Goal: Task Accomplishment & Management: Manage account settings

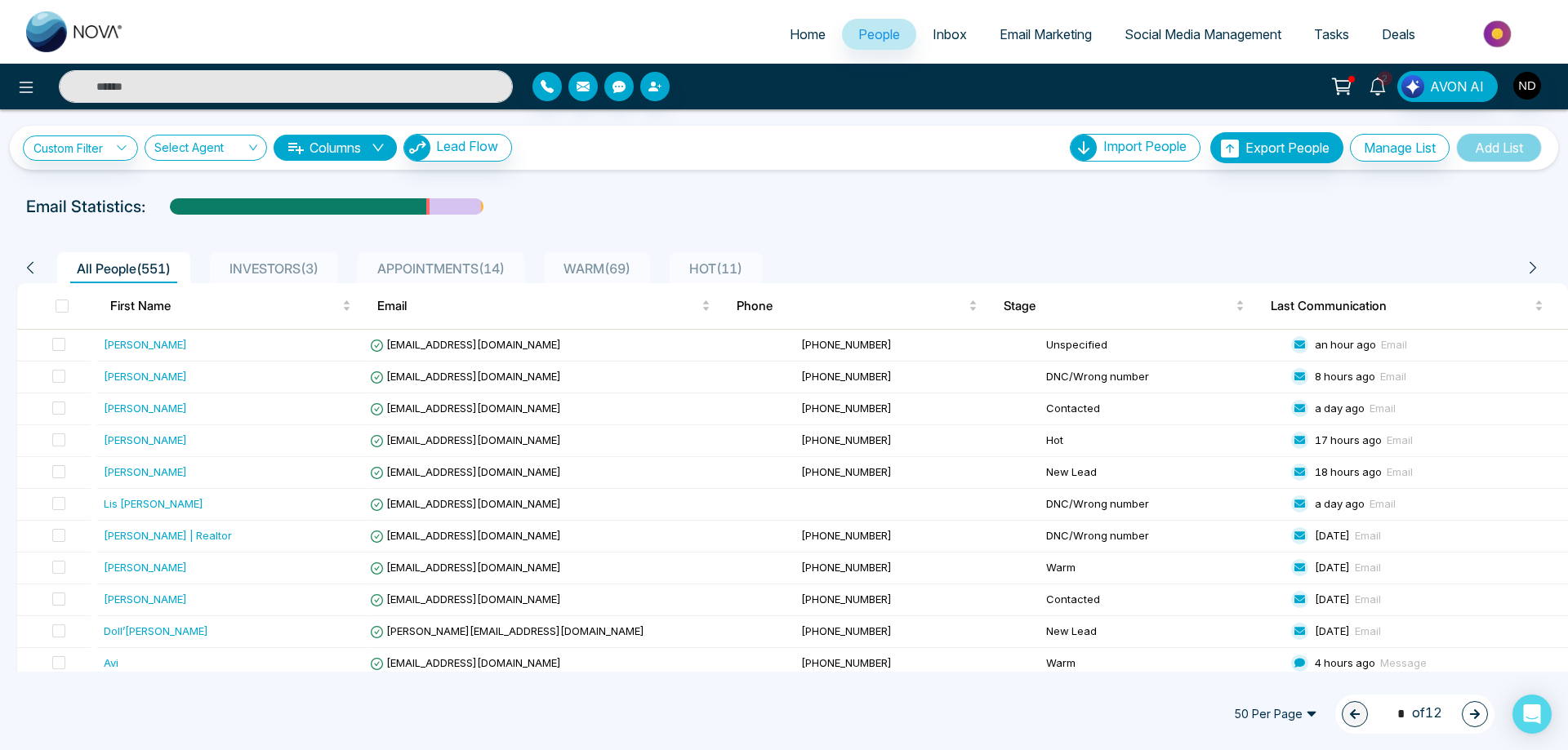
click at [1377, 81] on icon at bounding box center [1378, 87] width 18 height 18
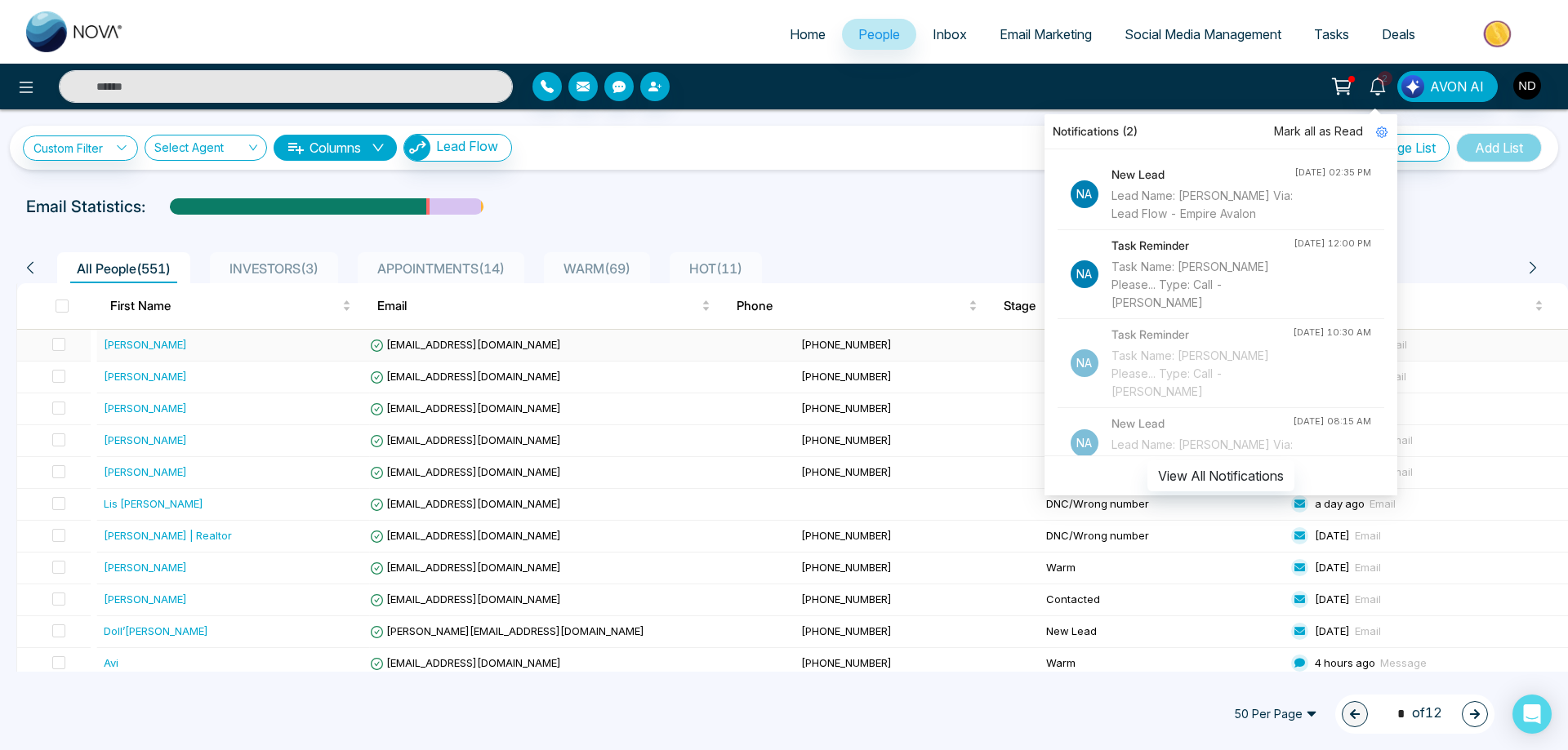
click at [152, 347] on div "[PERSON_NAME]" at bounding box center [146, 344] width 84 height 17
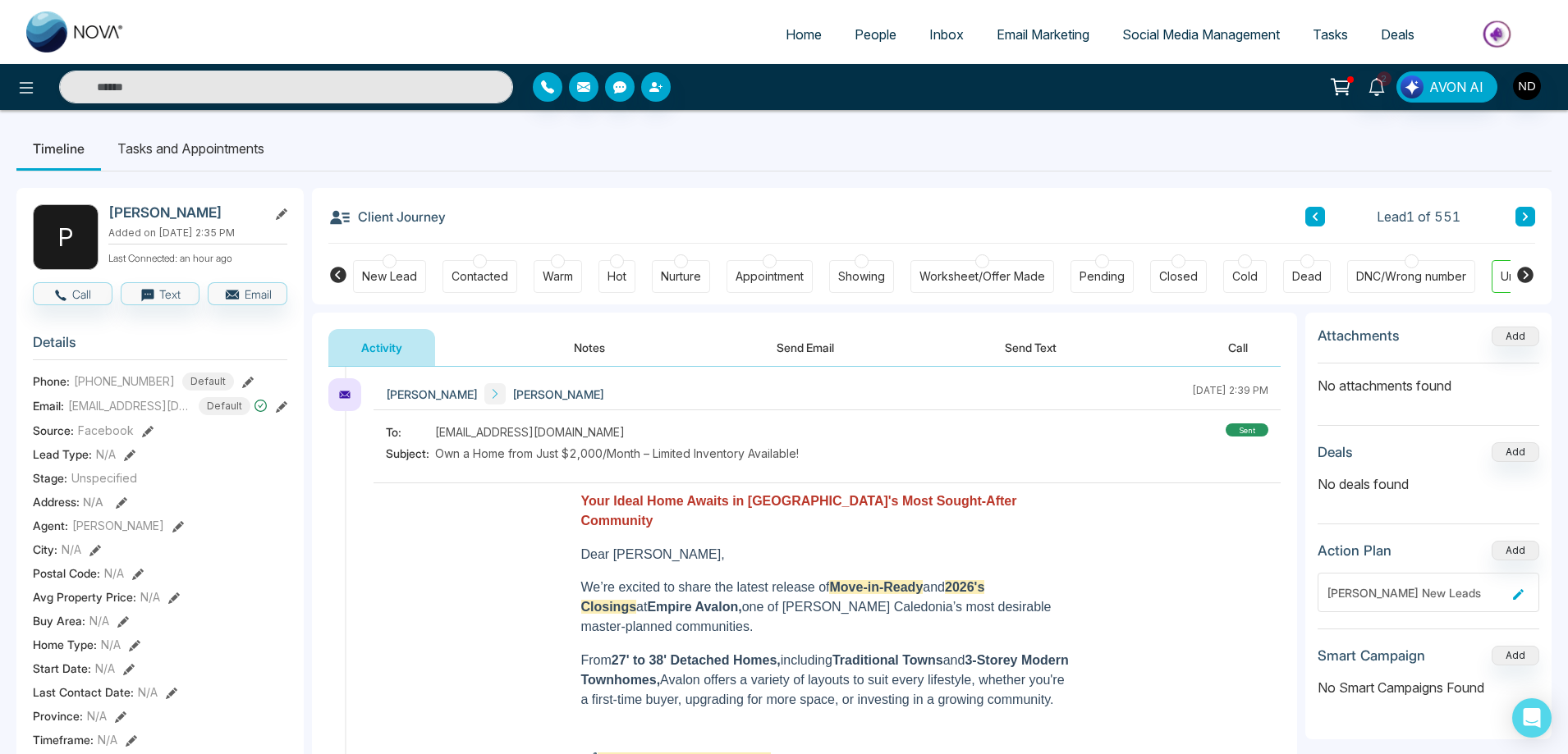
scroll to position [190, 0]
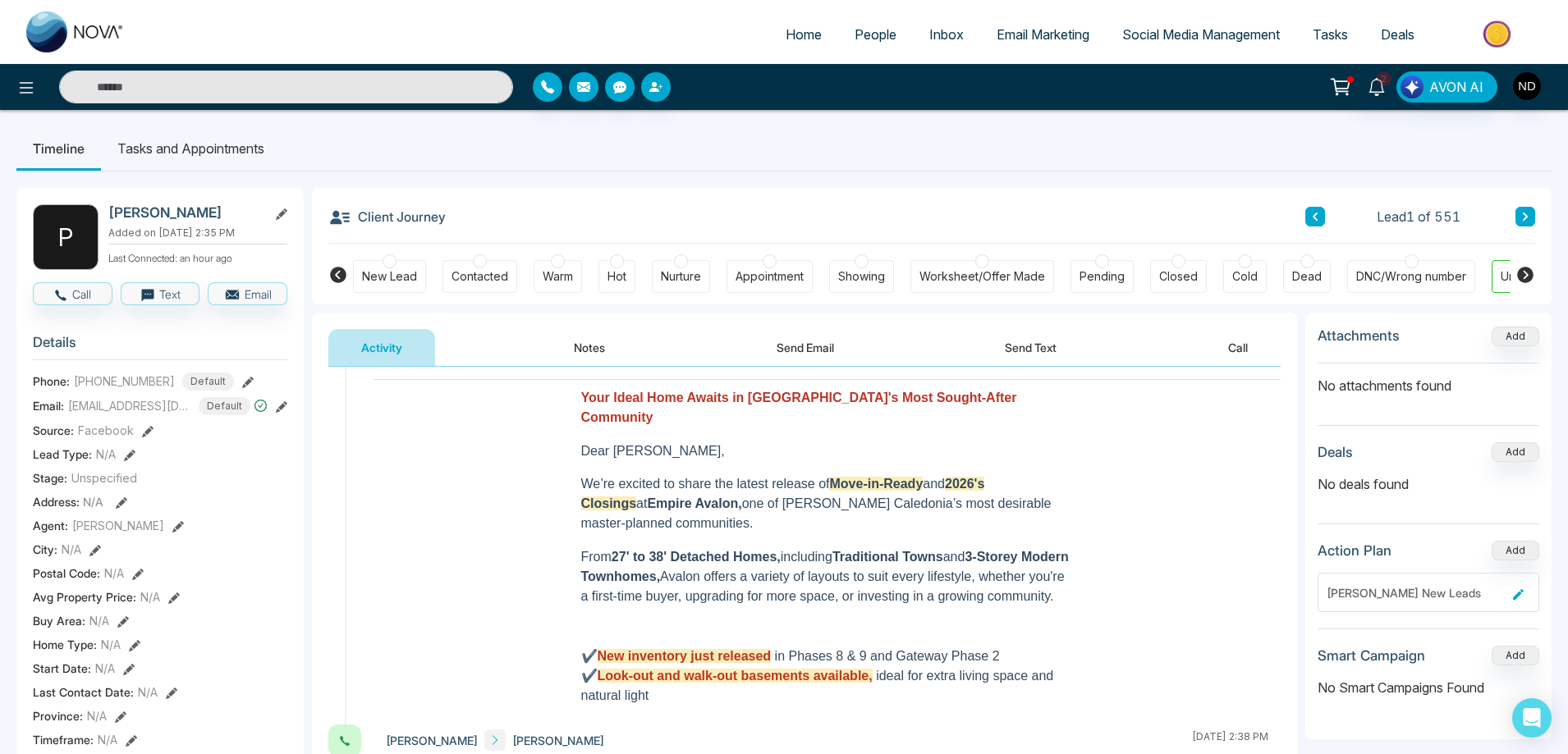
click at [1525, 212] on icon at bounding box center [1525, 217] width 8 height 10
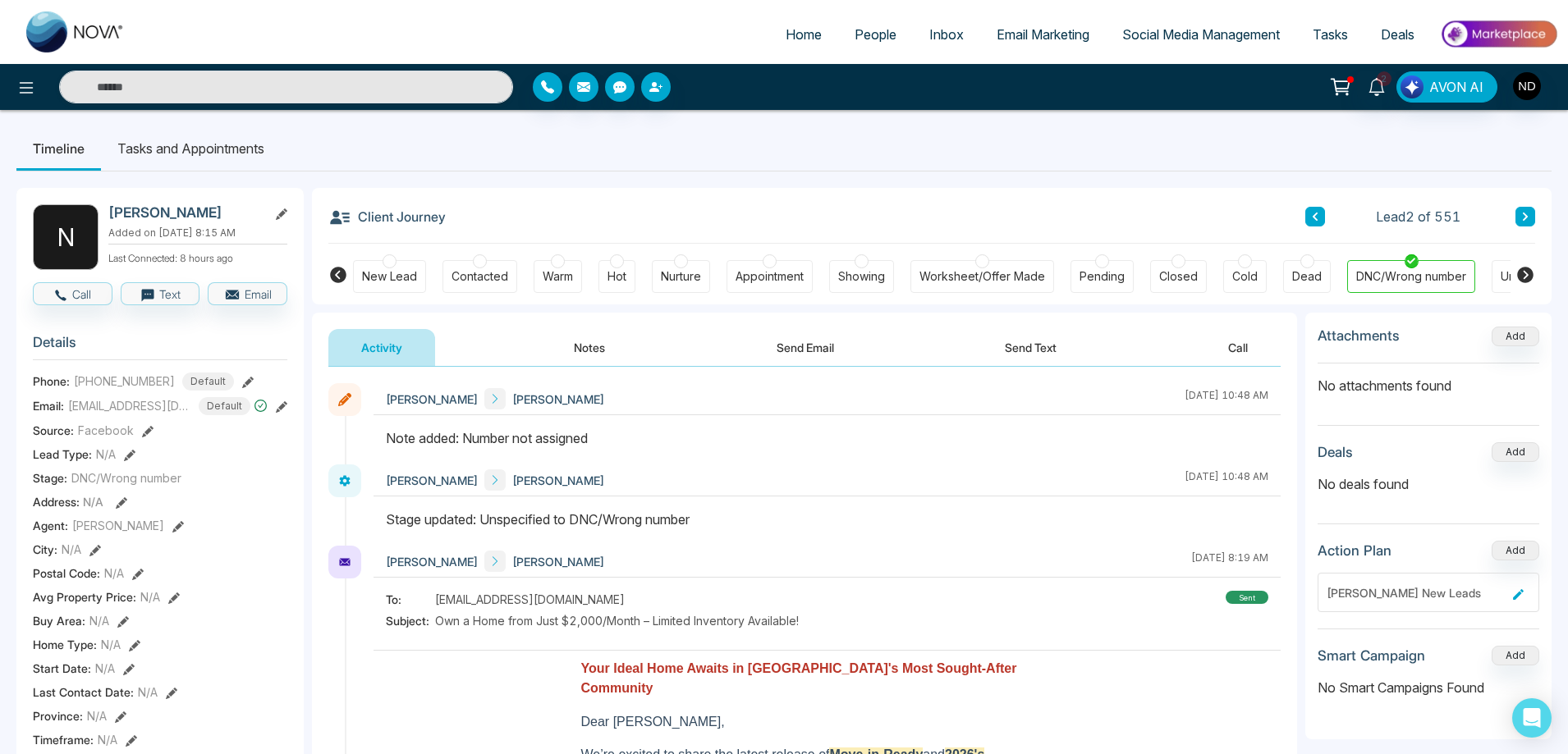
click at [1529, 212] on icon at bounding box center [1525, 217] width 8 height 10
click at [597, 350] on button "Notes" at bounding box center [589, 348] width 97 height 37
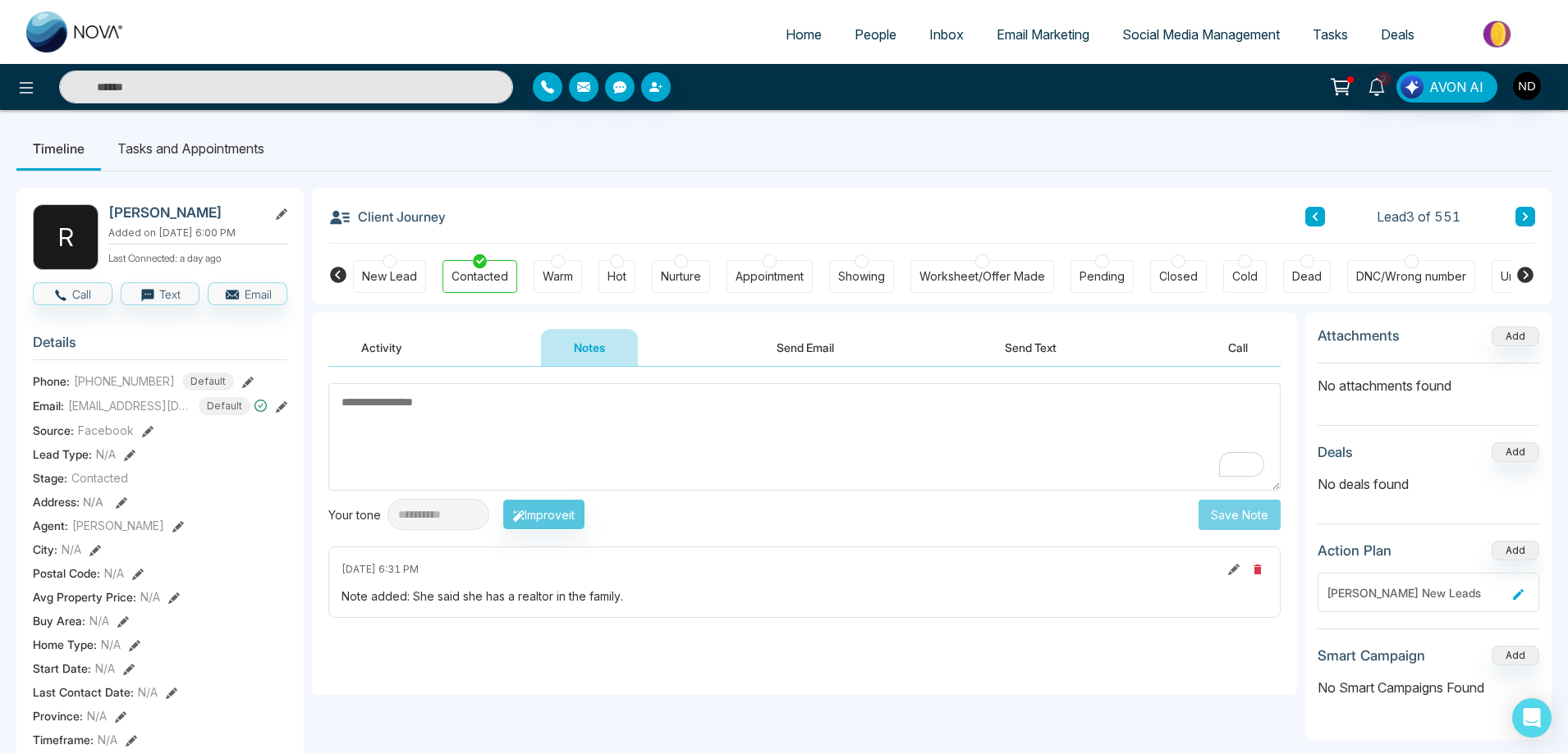
click at [522, 457] on textarea "To enrich screen reader interactions, please activate Accessibility in Grammarl…" at bounding box center [805, 437] width 953 height 108
click at [804, 155] on ul "Timeline Tasks and Appointments" at bounding box center [784, 148] width 1535 height 44
click at [860, 37] on span "People" at bounding box center [875, 34] width 42 height 17
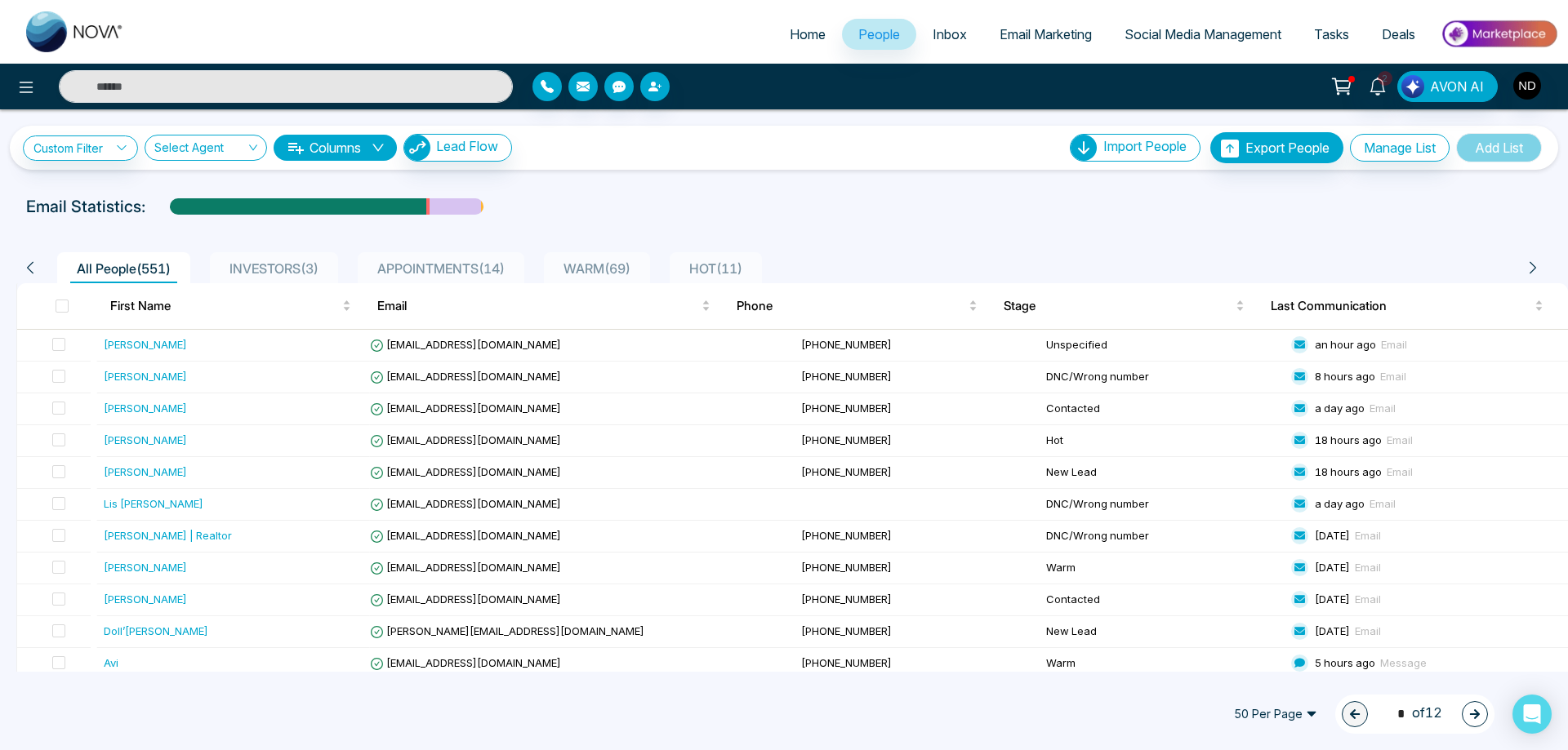
click at [731, 271] on span "HOT ( 11 )" at bounding box center [716, 268] width 66 height 17
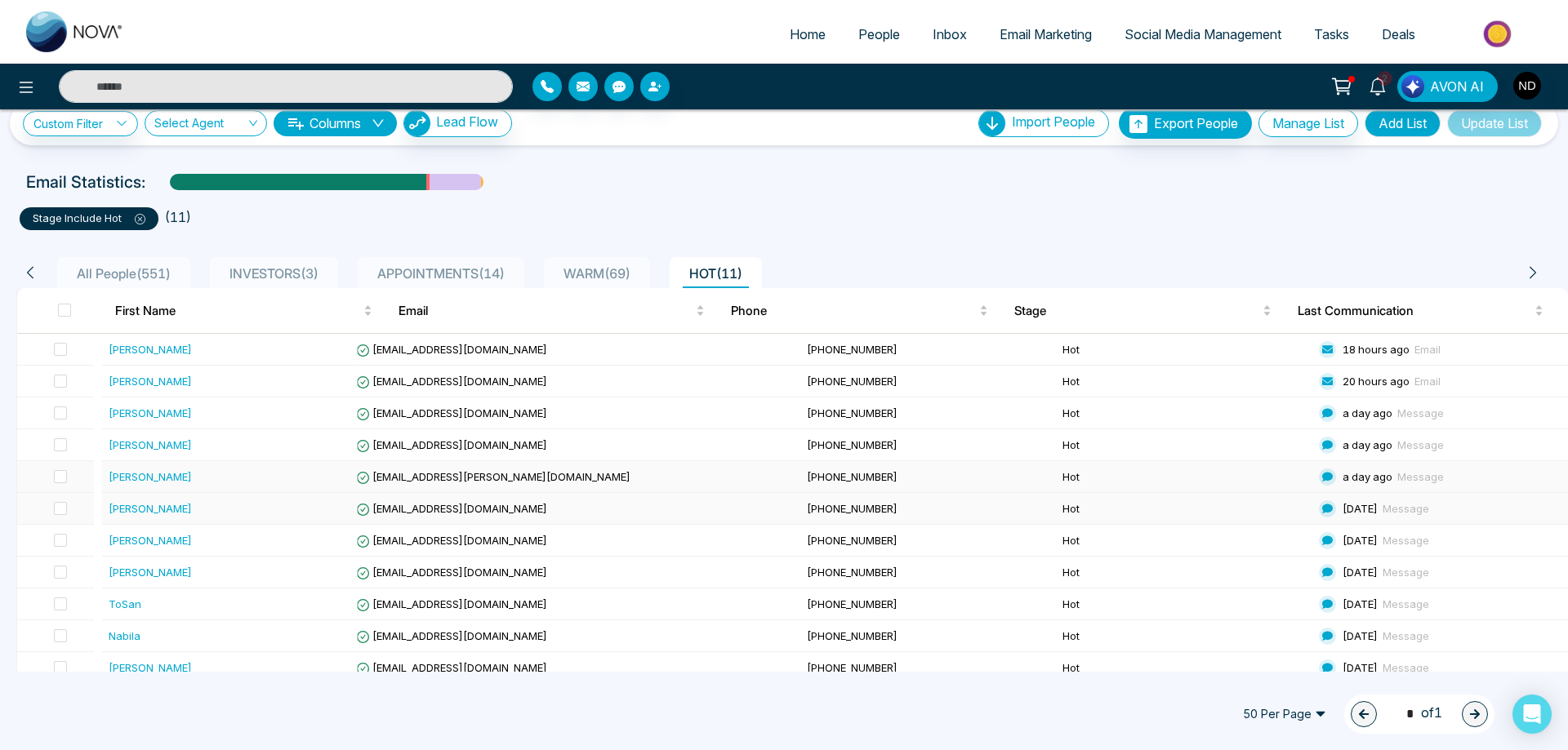
scroll to position [38, 0]
